Goal: Transaction & Acquisition: Purchase product/service

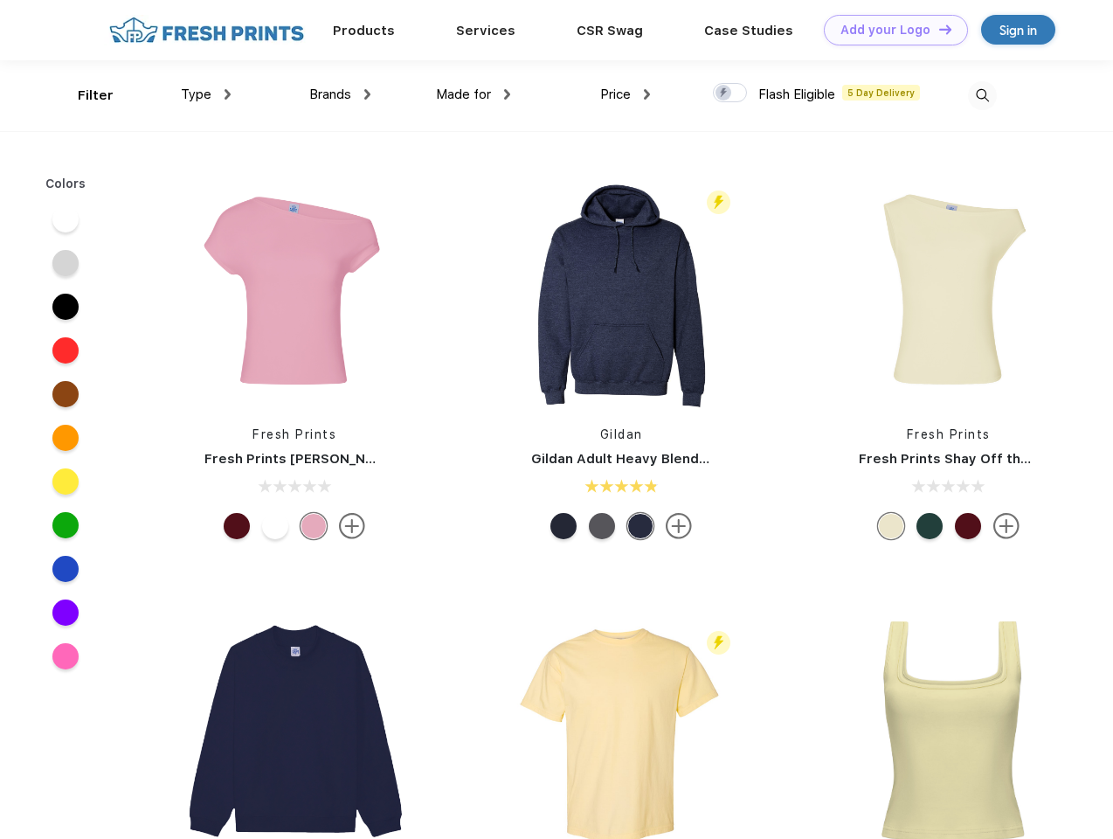
click at [890, 30] on link "Add your Logo Design Tool" at bounding box center [896, 30] width 144 height 31
click at [0, 0] on div "Design Tool" at bounding box center [0, 0] width 0 height 0
click at [938, 29] on link "Add your Logo Design Tool" at bounding box center [896, 30] width 144 height 31
click at [84, 95] on div "Filter" at bounding box center [96, 96] width 36 height 20
click at [206, 94] on span "Type" at bounding box center [196, 95] width 31 height 16
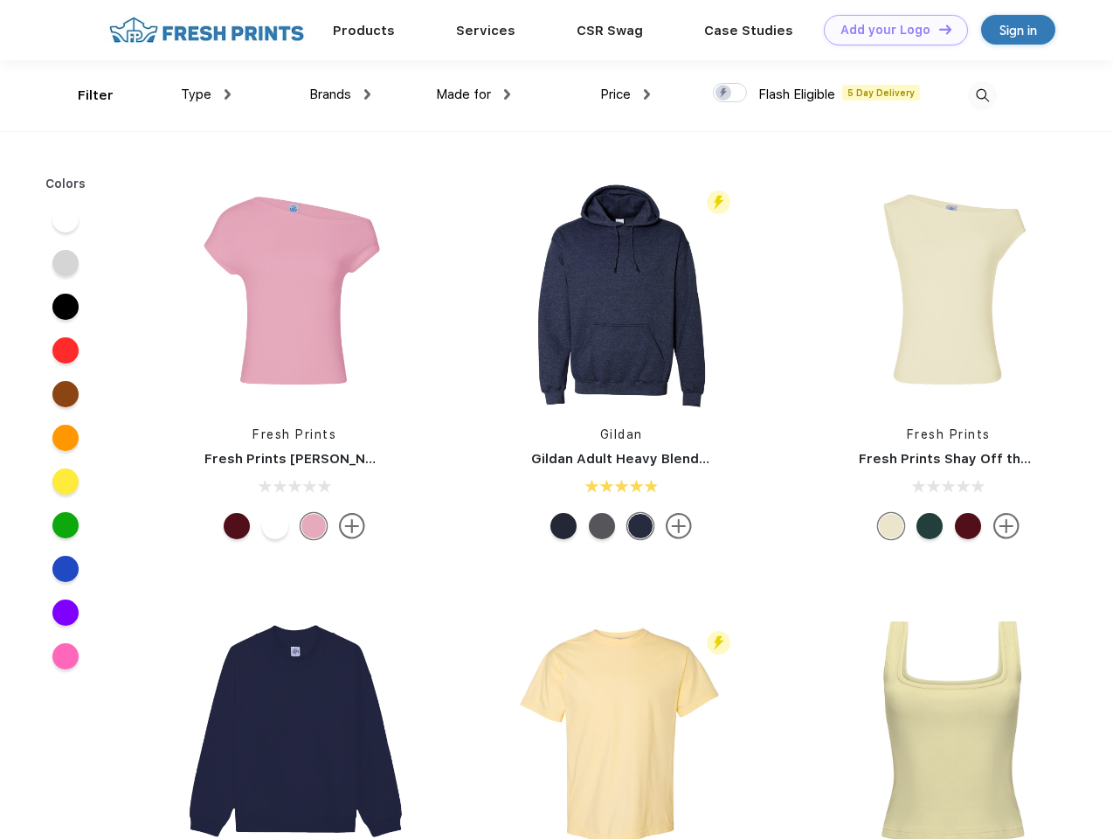
click at [340, 94] on span "Brands" at bounding box center [330, 95] width 42 height 16
click at [474, 94] on span "Made for" at bounding box center [463, 95] width 55 height 16
click at [626, 94] on span "Price" at bounding box center [615, 95] width 31 height 16
click at [731, 94] on div at bounding box center [730, 92] width 34 height 19
click at [724, 94] on input "checkbox" at bounding box center [718, 87] width 11 height 11
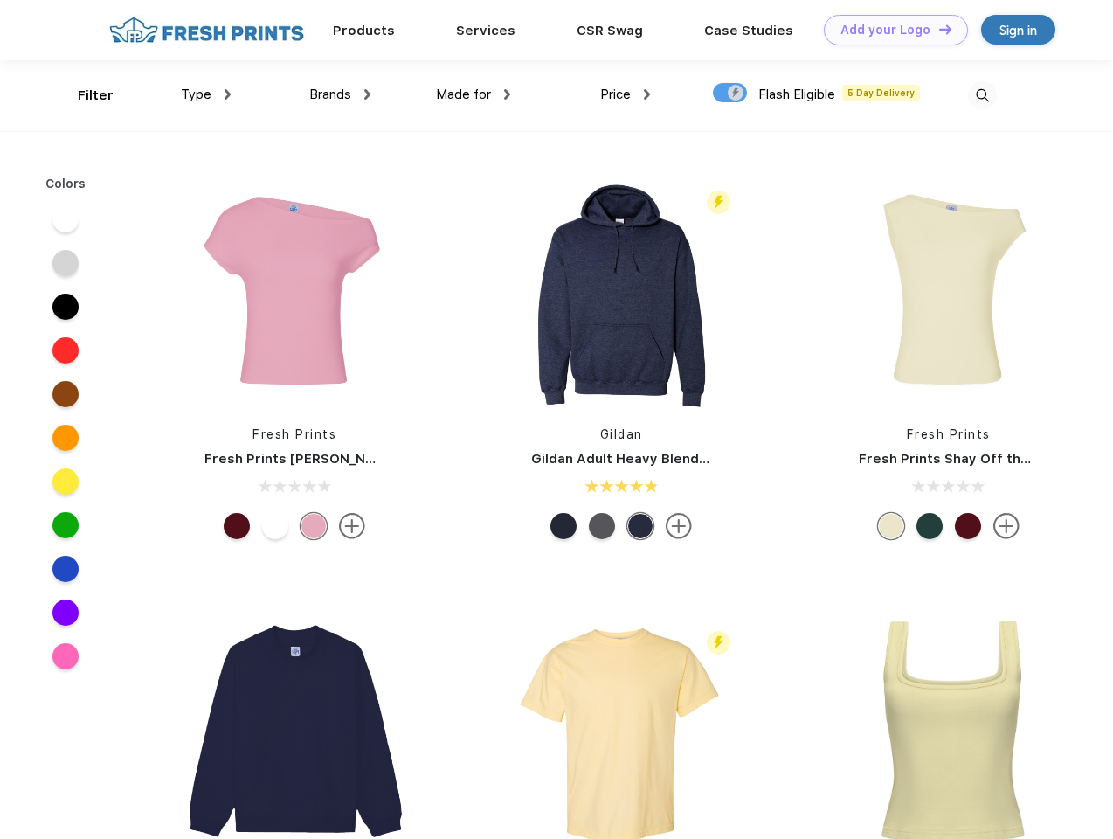
click at [982, 95] on img at bounding box center [982, 95] width 29 height 29
